Goal: Task Accomplishment & Management: Use online tool/utility

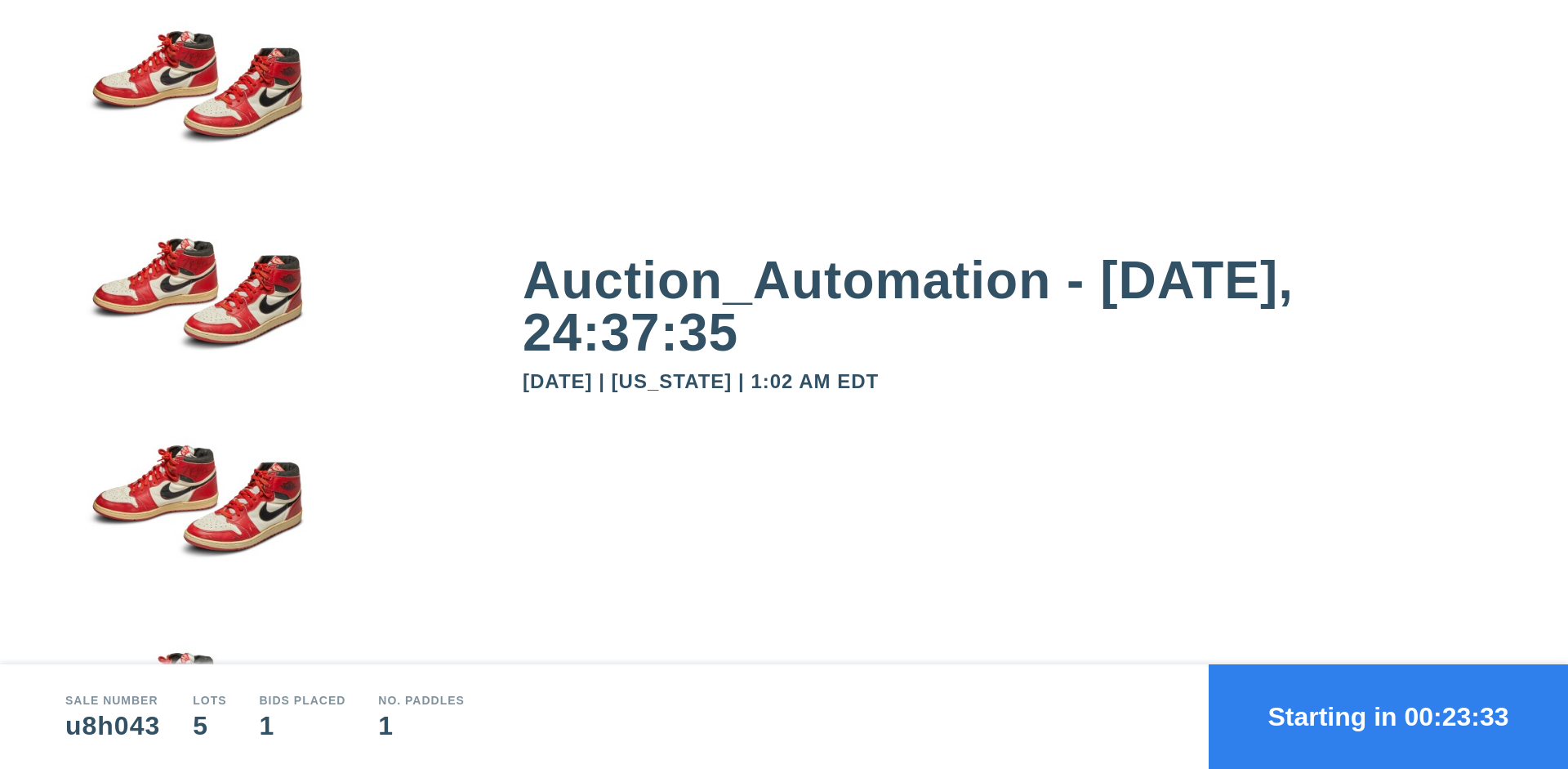
click at [1388, 717] on button "Starting in 00:23:33" at bounding box center [1388, 717] width 359 height 105
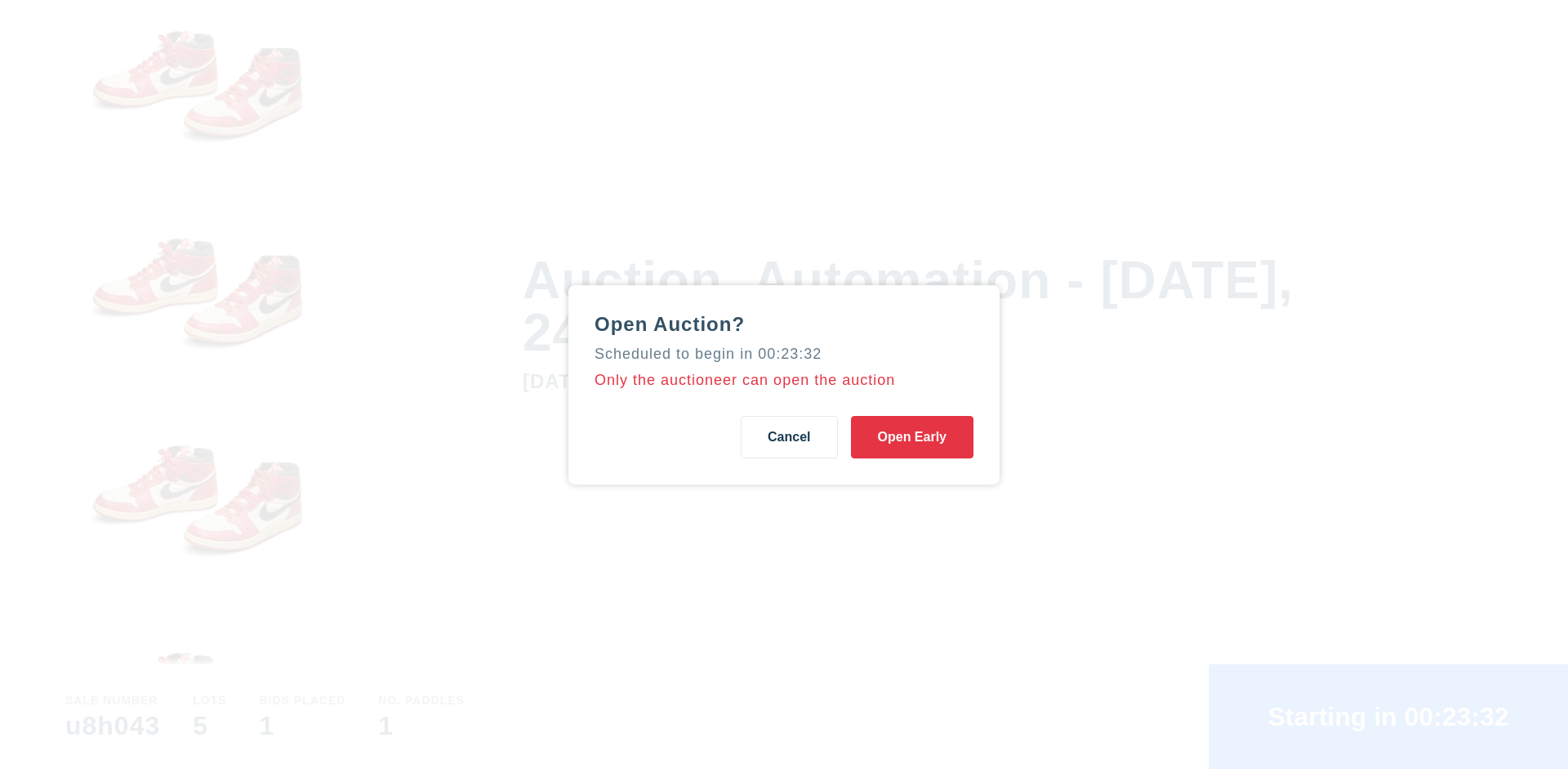
click at [912, 436] on button "Open Early" at bounding box center [912, 436] width 122 height 42
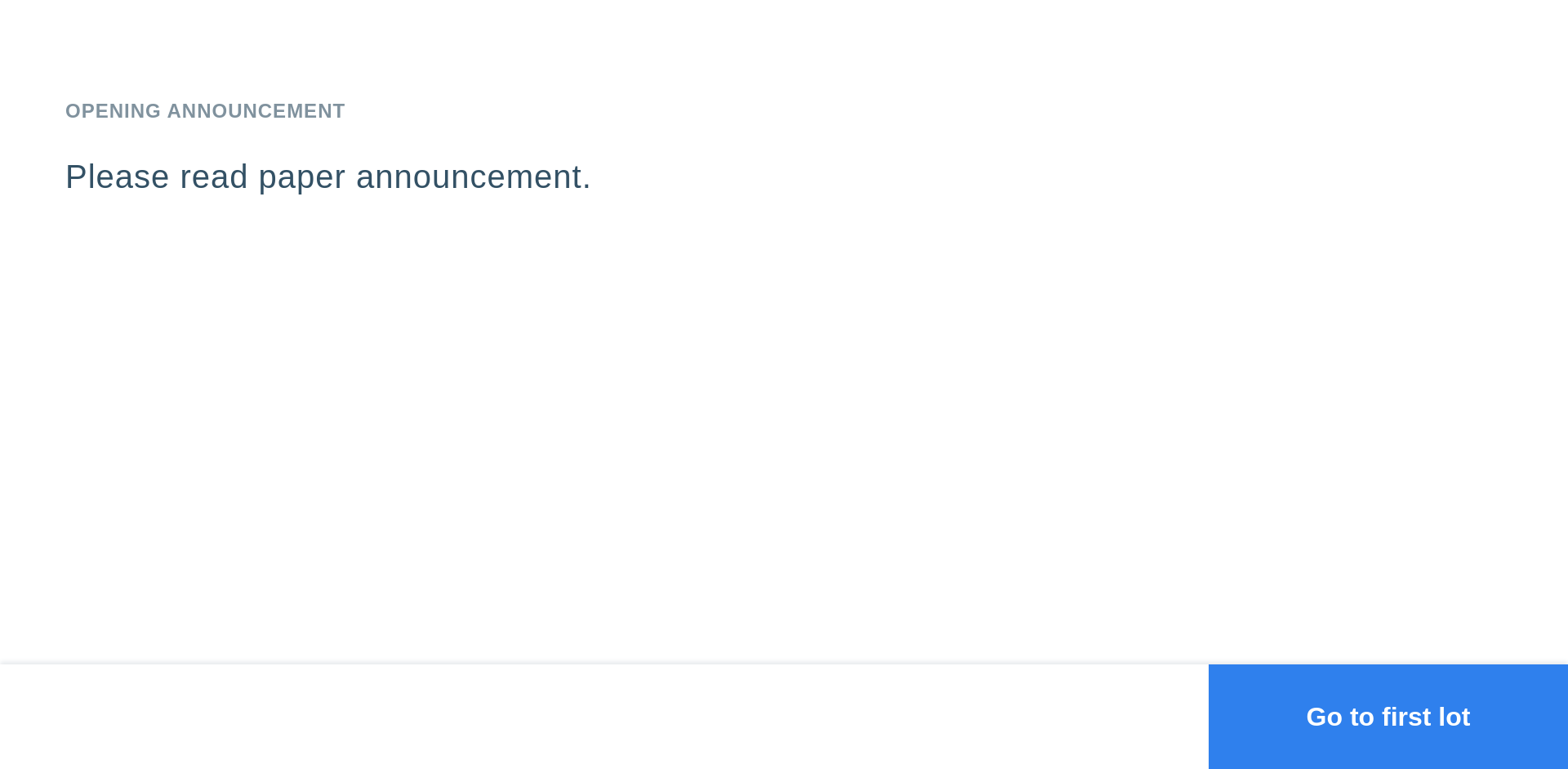
click at [1388, 717] on button "Go to first lot" at bounding box center [1388, 717] width 359 height 105
